Goal: Task Accomplishment & Management: Use online tool/utility

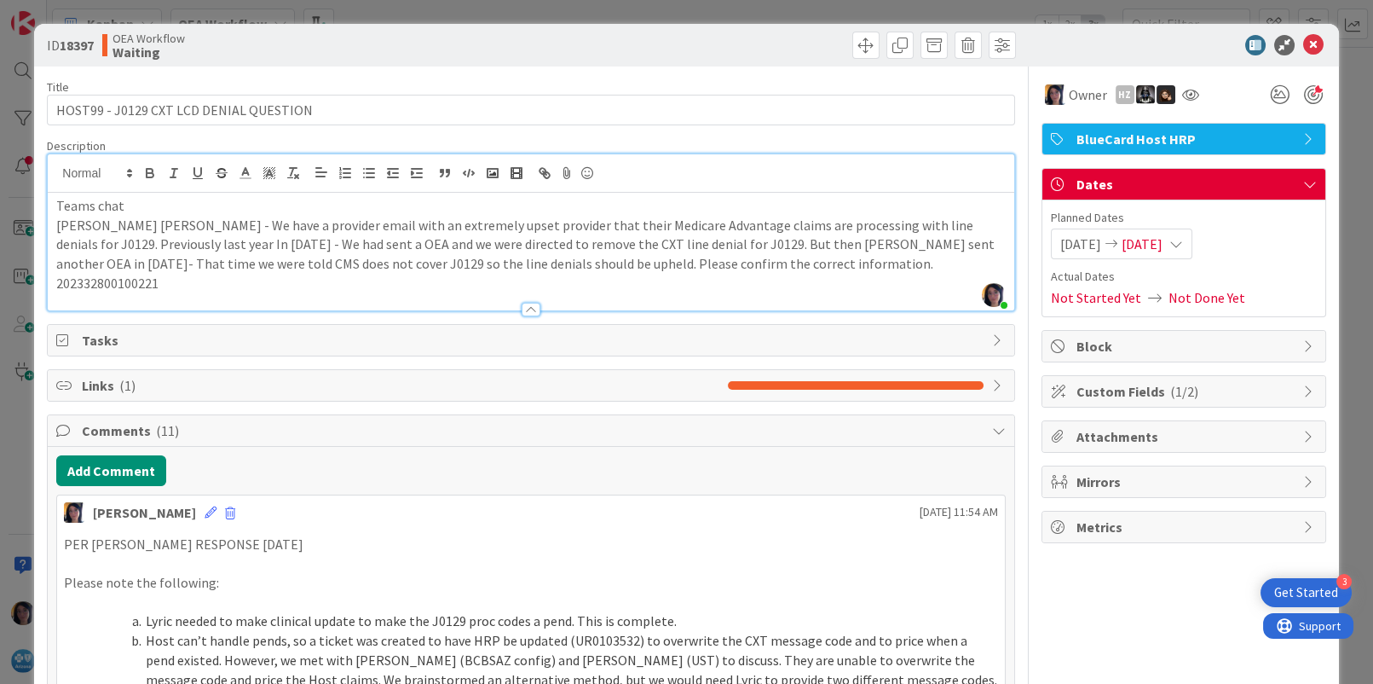
click at [1298, 32] on div "ID 18397 OEA Workflow Waiting" at bounding box center [686, 45] width 1304 height 43
click at [1303, 44] on icon at bounding box center [1313, 45] width 20 height 20
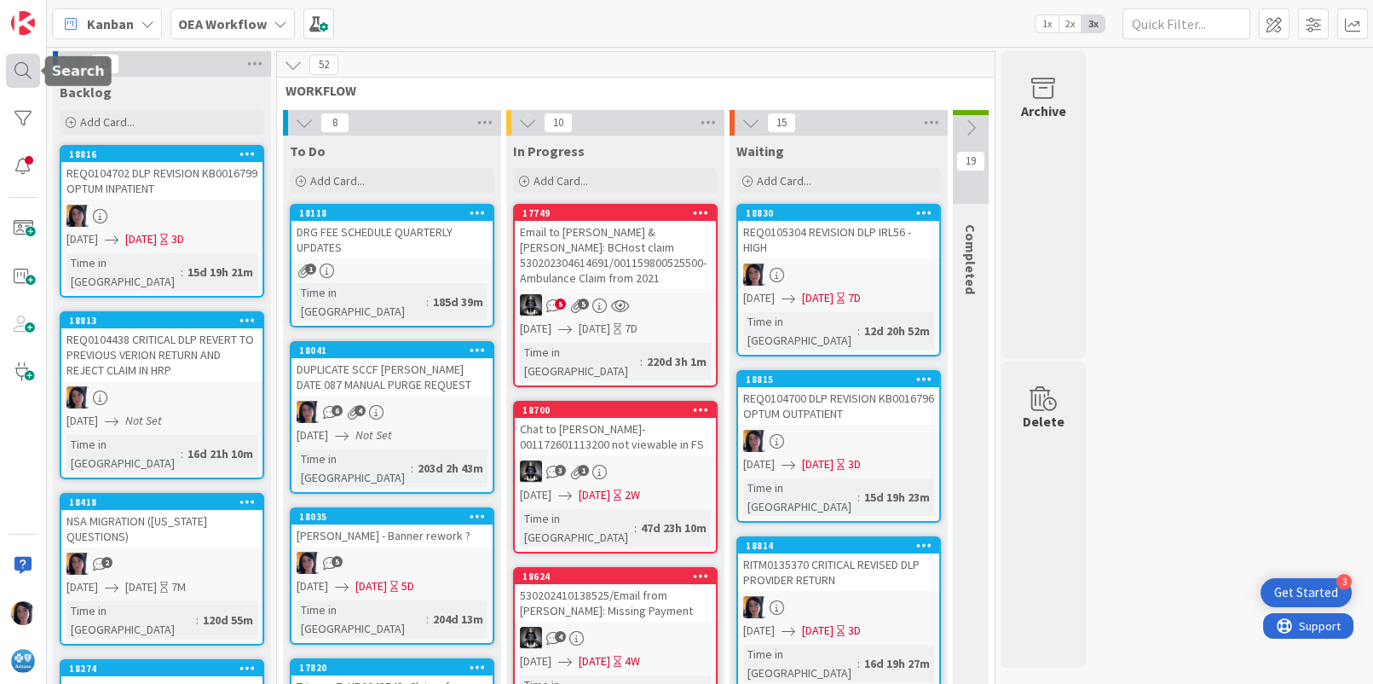
click at [9, 72] on div at bounding box center [23, 71] width 34 height 34
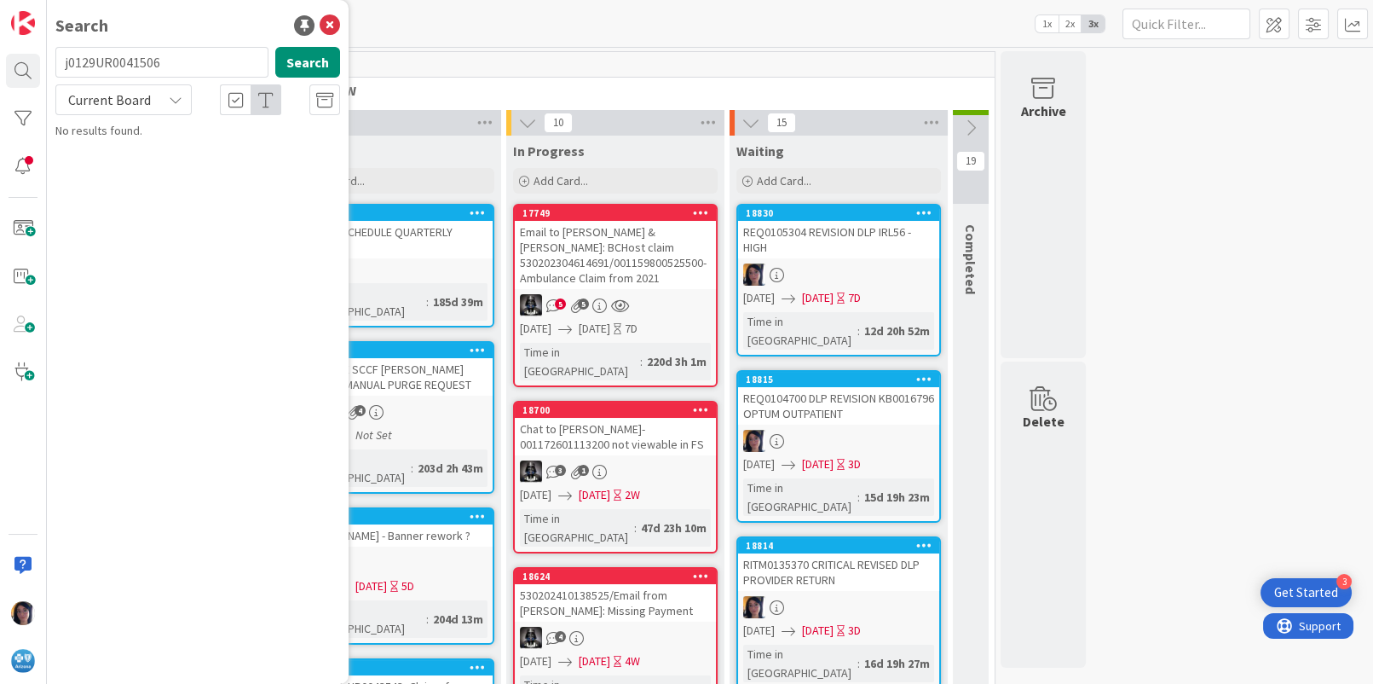
click at [140, 62] on input "j0129UR0041506" at bounding box center [161, 62] width 213 height 31
type input "UR0041506"
click at [102, 91] on span "Current Board" at bounding box center [109, 99] width 83 height 17
drag, startPoint x: 102, startPoint y: 91, endPoint x: 123, endPoint y: 165, distance: 76.9
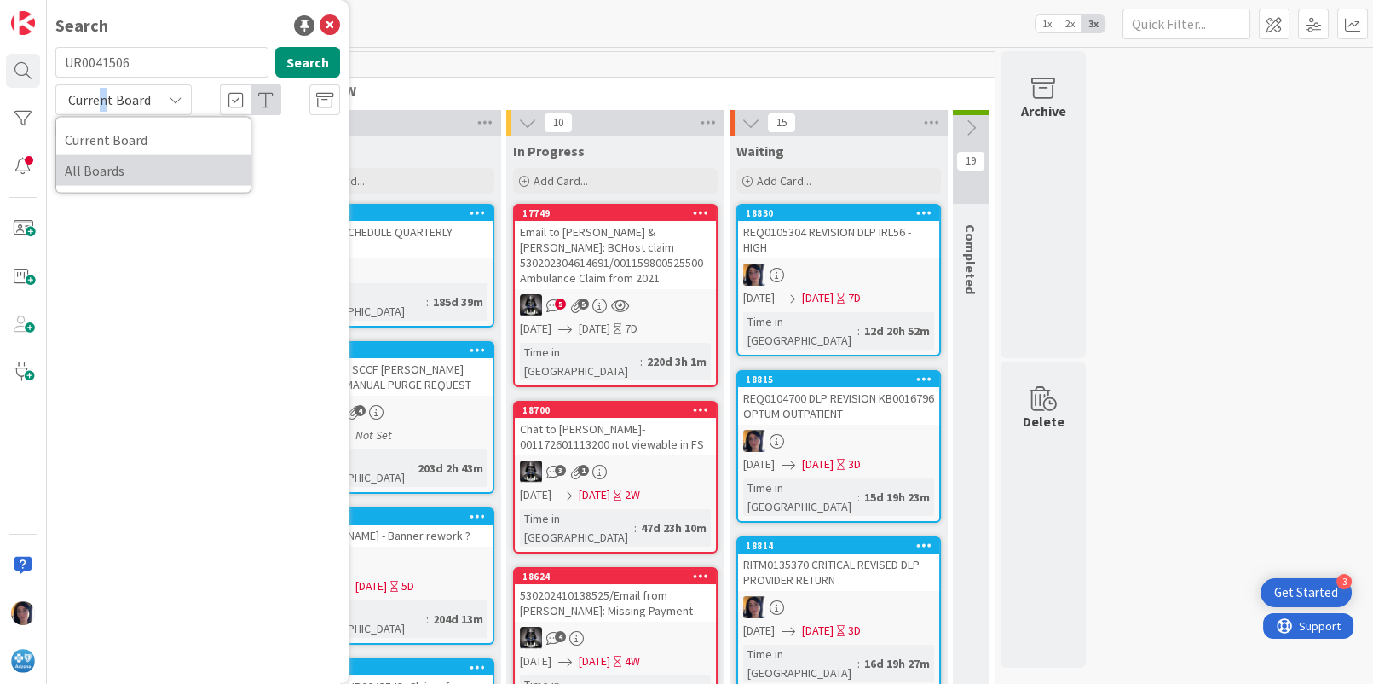
click at [111, 166] on span "All Boards" at bounding box center [153, 171] width 177 height 26
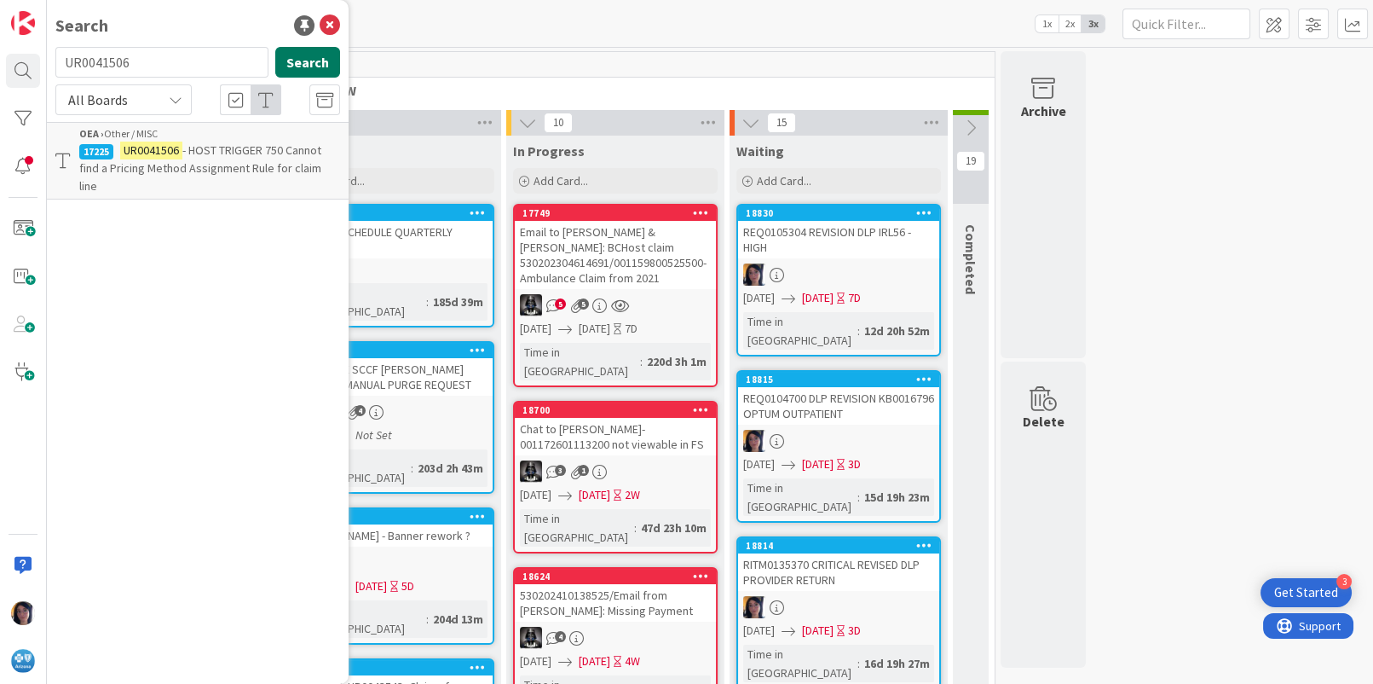
click at [304, 64] on button "Search" at bounding box center [307, 62] width 65 height 31
click at [248, 149] on span "- HOST TRIGGER 750 Cannot find a Pricing Method Assignment Rule for claim line" at bounding box center [200, 167] width 242 height 51
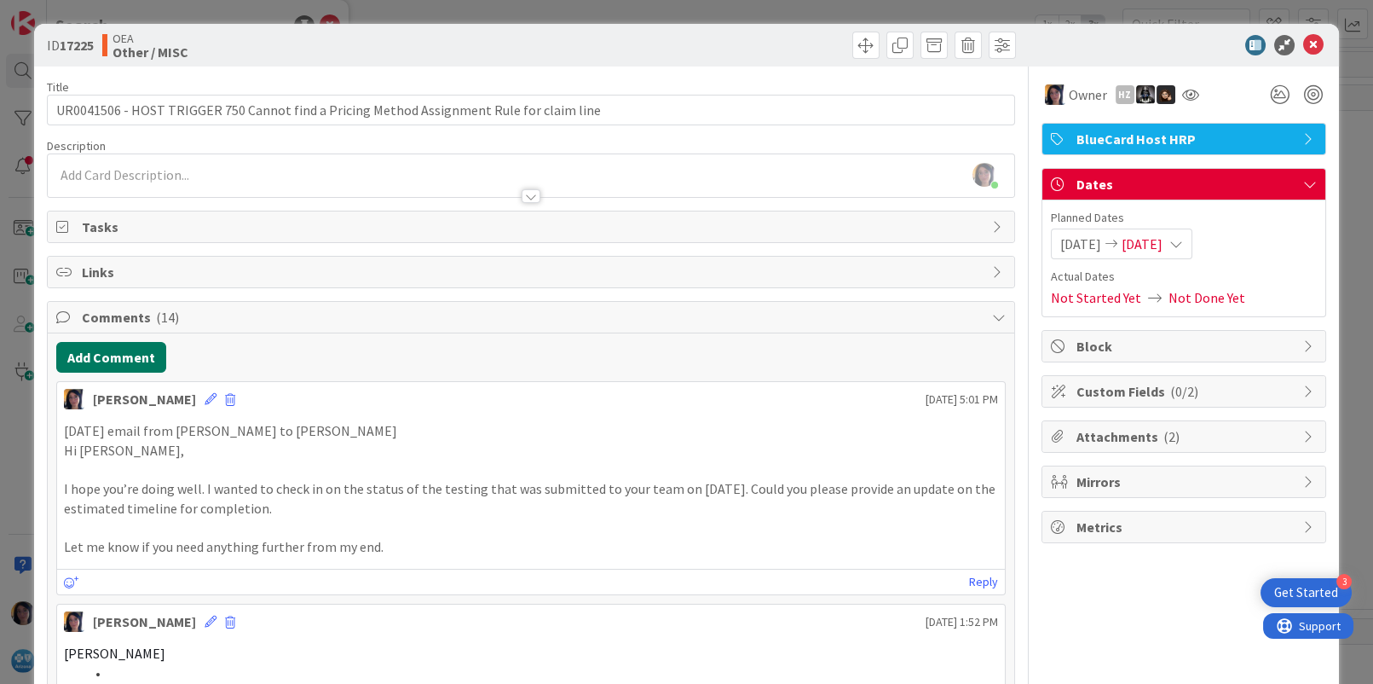
click at [115, 358] on button "Add Comment" at bounding box center [111, 357] width 110 height 31
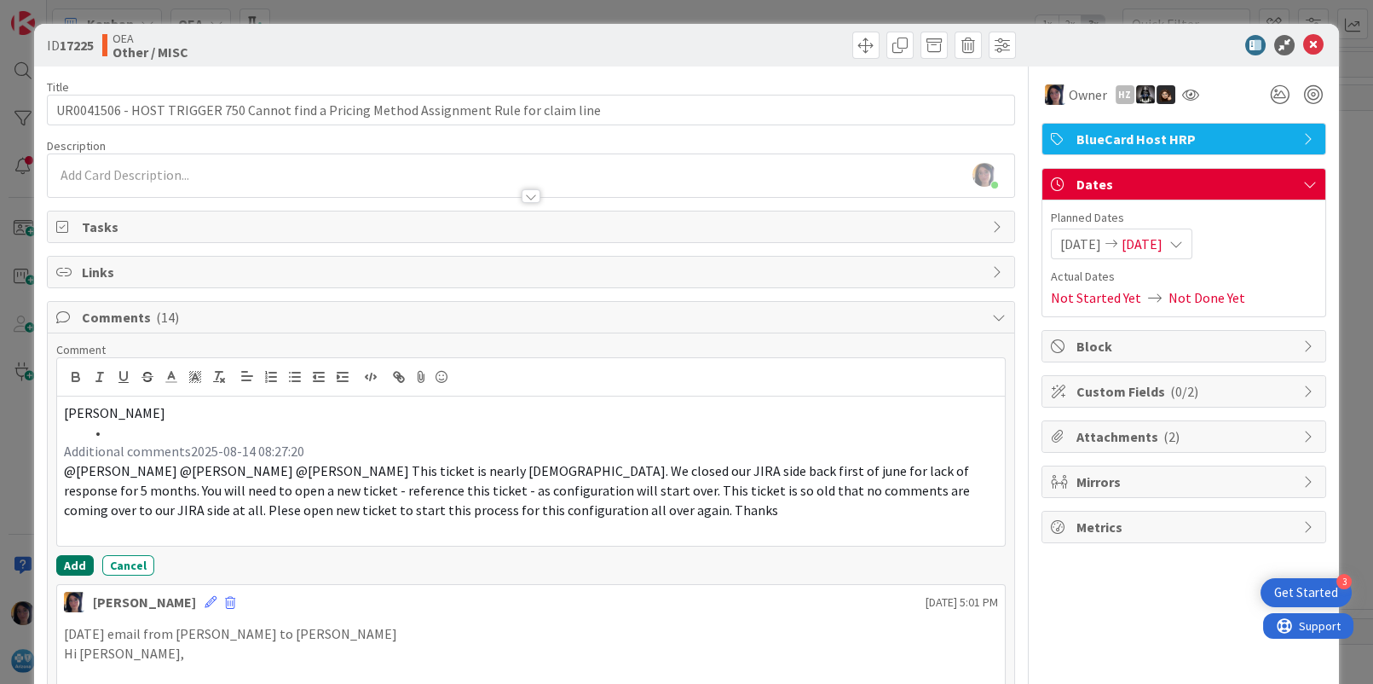
click at [77, 565] on button "Add" at bounding box center [75, 565] width 38 height 20
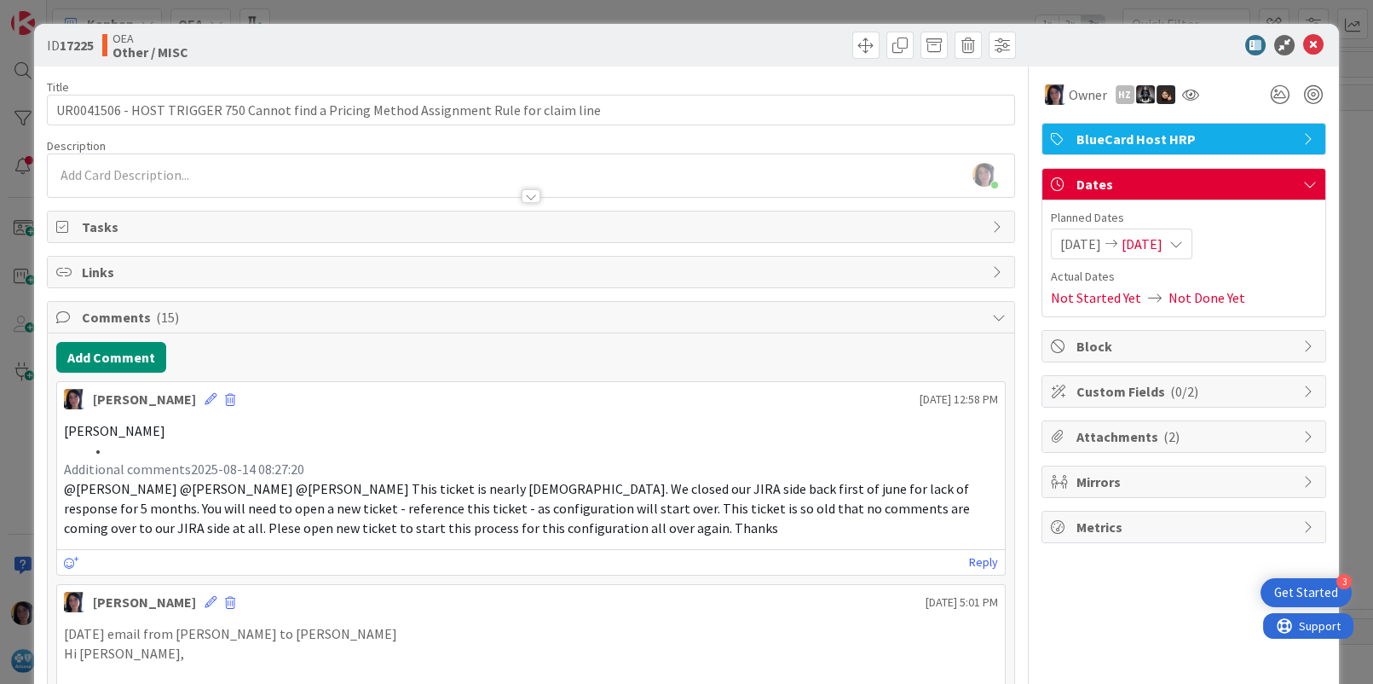
click at [1147, 240] on span "[DATE]" at bounding box center [1142, 244] width 41 height 20
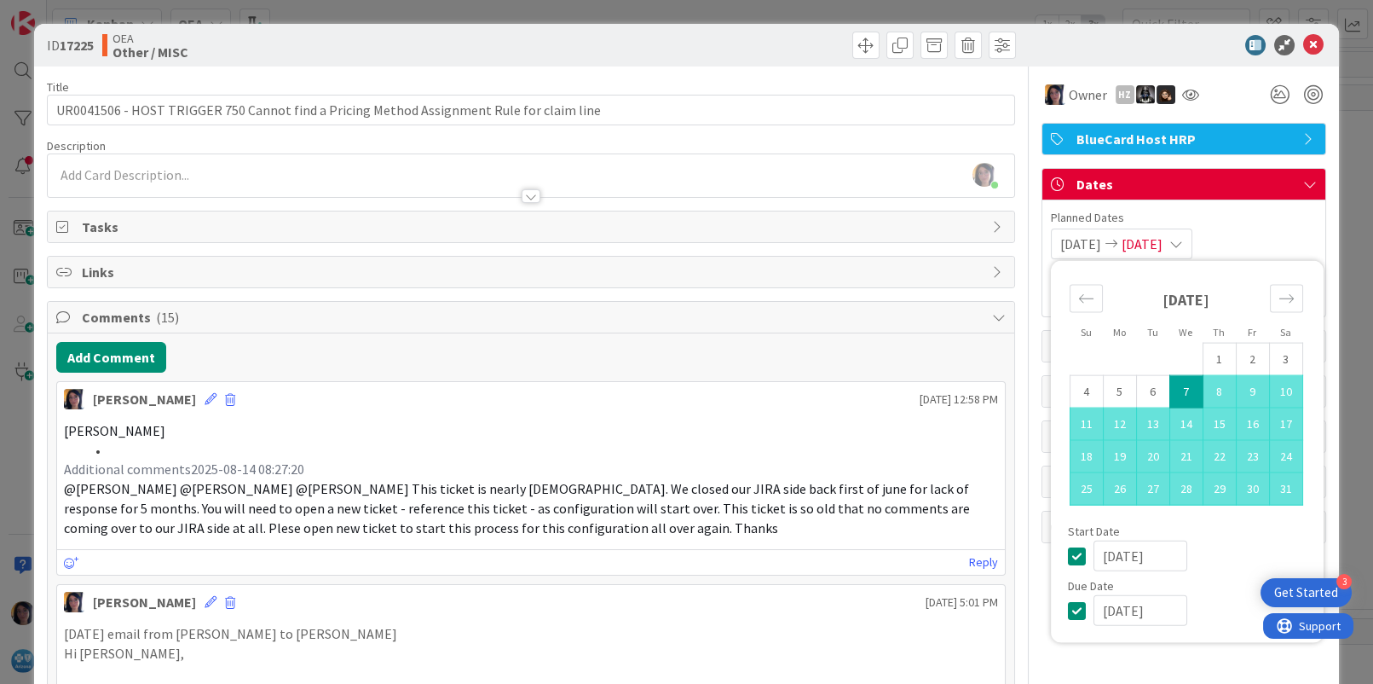
click at [1094, 609] on input "[DATE]" at bounding box center [1141, 610] width 94 height 31
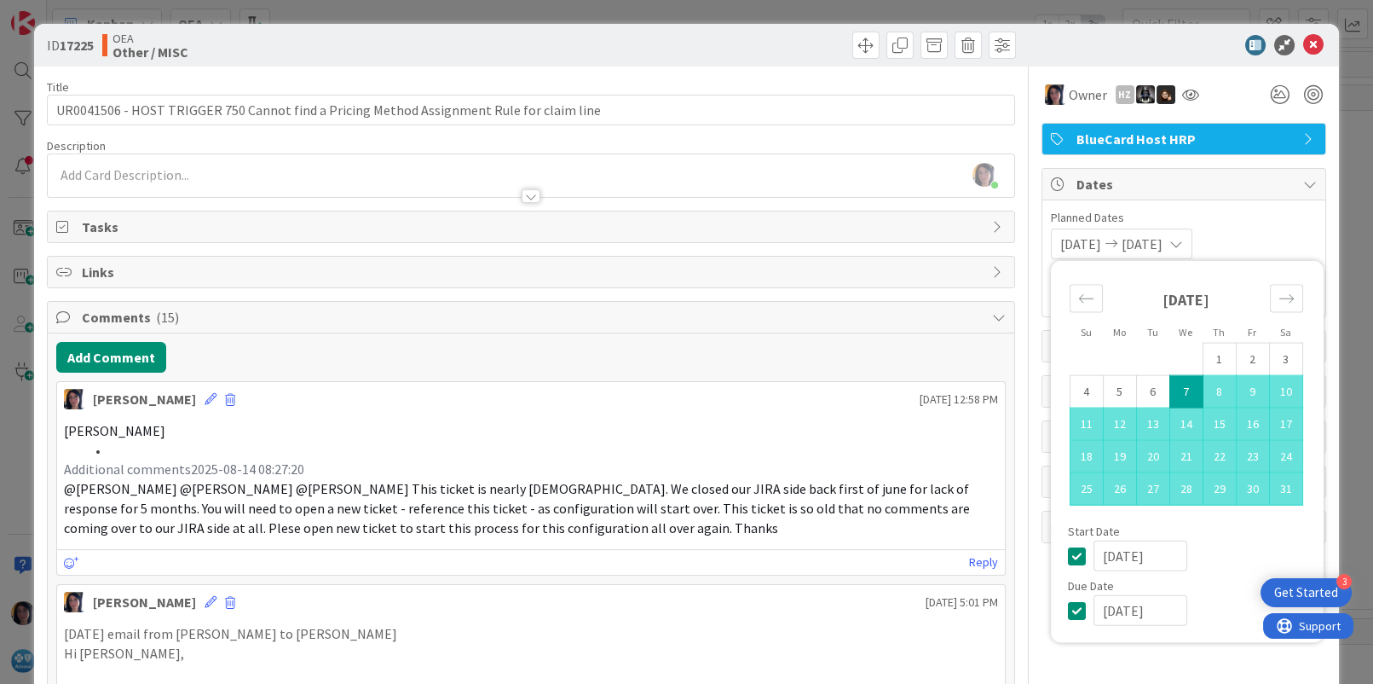
click at [1112, 609] on input "[DATE]" at bounding box center [1141, 610] width 94 height 31
type input "[DATE]"
click at [1303, 43] on icon at bounding box center [1313, 45] width 20 height 20
